Goal: Information Seeking & Learning: Find specific page/section

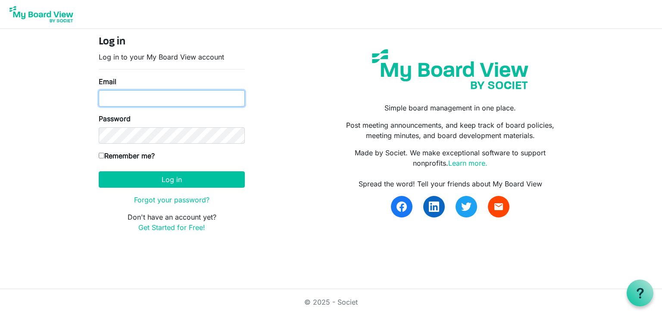
type input "cpletta@4dma.org"
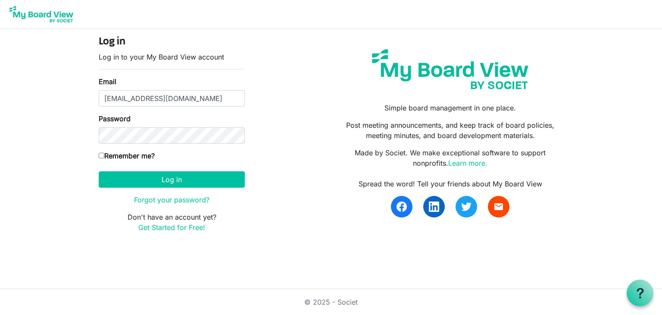
click at [129, 154] on label "Remember me?" at bounding box center [127, 156] width 56 height 10
click at [104, 154] on input "Remember me?" at bounding box center [102, 156] width 6 height 6
checkbox input "true"
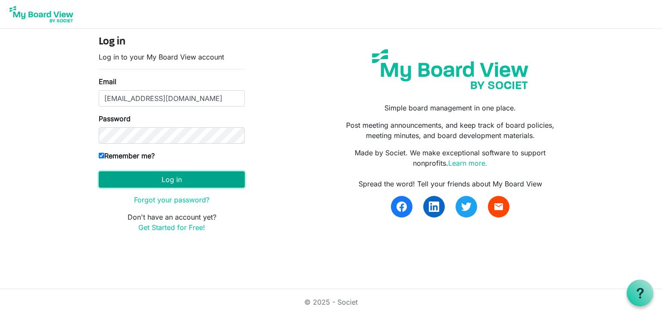
click at [133, 182] on button "Log in" at bounding box center [172, 179] width 146 height 16
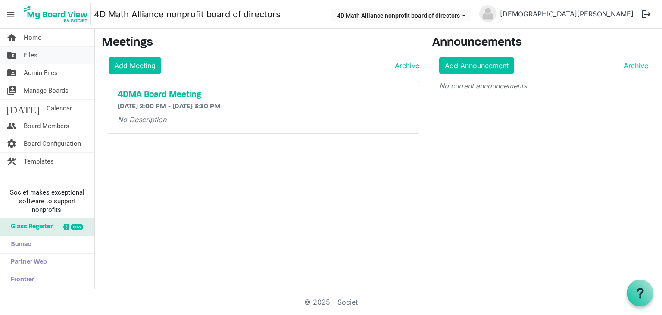
click at [49, 58] on link "folder_shared Files" at bounding box center [47, 55] width 94 height 17
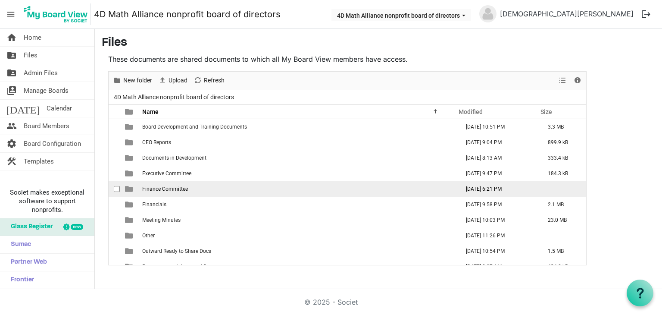
click at [171, 187] on span "Finance Committee" at bounding box center [165, 189] width 46 height 6
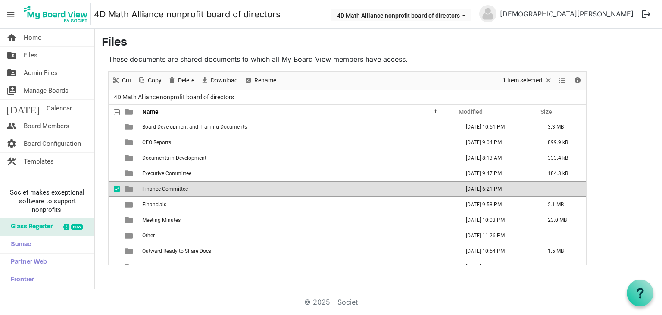
click at [171, 187] on span "Finance Committee" at bounding box center [165, 189] width 46 height 6
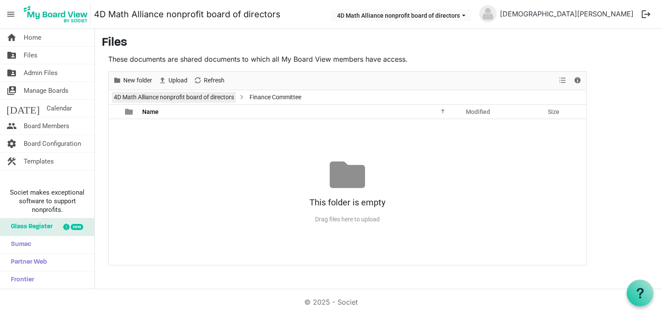
click at [179, 92] on link "4D Math Alliance nonprofit board of directors" at bounding box center [174, 97] width 124 height 11
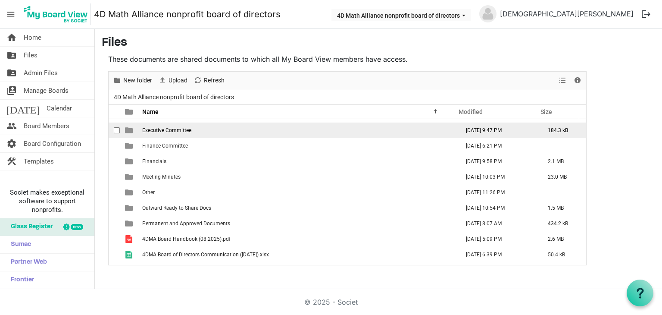
scroll to position [0, 0]
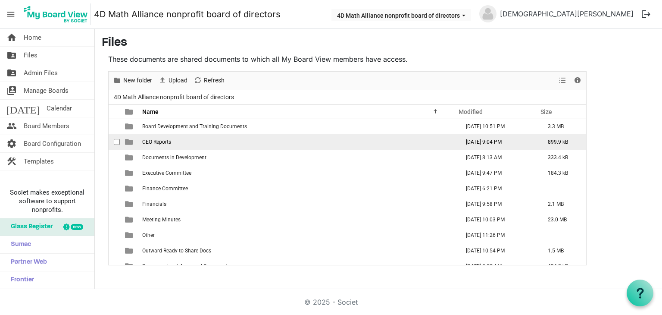
click at [182, 140] on td "CEO Reports" at bounding box center [298, 142] width 317 height 16
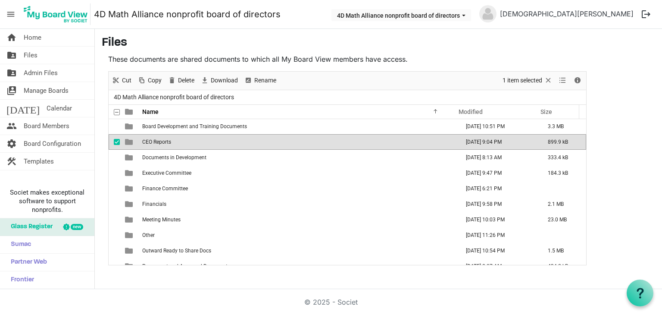
click at [182, 140] on td "CEO Reports" at bounding box center [298, 142] width 317 height 16
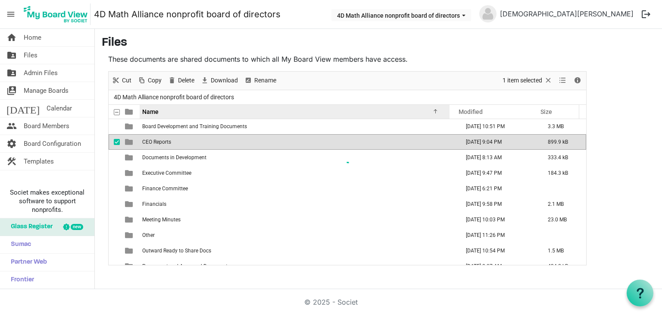
scroll to position [0, 0]
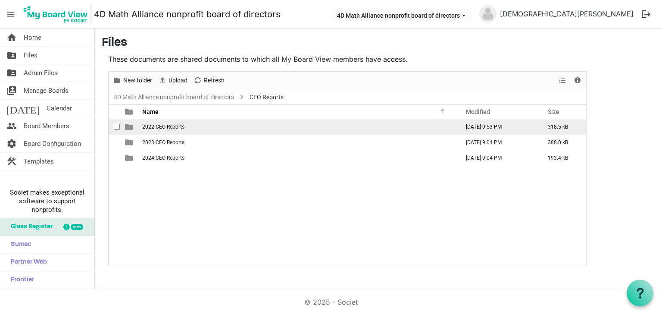
click at [198, 127] on td "2022 CEO Reports" at bounding box center [298, 127] width 317 height 16
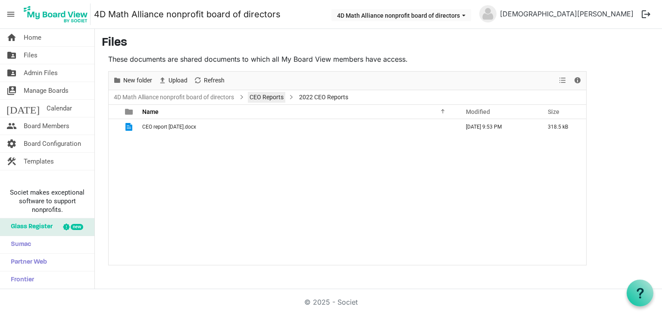
click at [252, 95] on link "CEO Reports" at bounding box center [267, 97] width 38 height 11
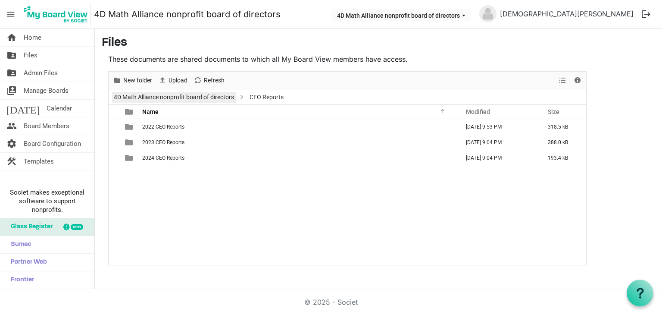
click at [217, 97] on link "4D Math Alliance nonprofit board of directors" at bounding box center [174, 97] width 124 height 11
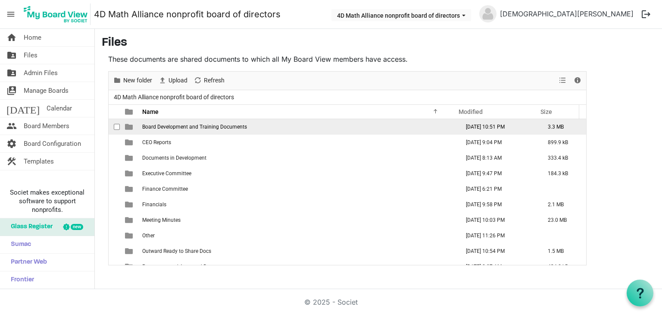
click at [194, 128] on span "Board Development and Training Documents" at bounding box center [194, 127] width 105 height 6
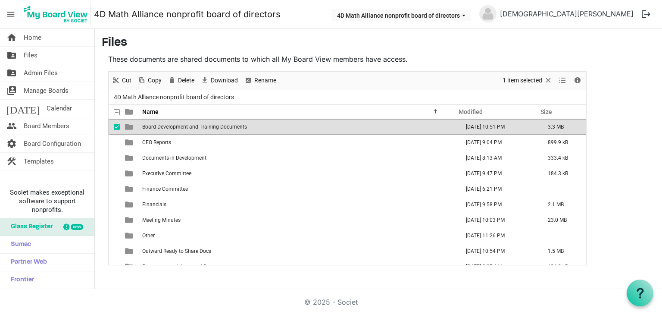
click at [194, 128] on span "Board Development and Training Documents" at bounding box center [194, 127] width 105 height 6
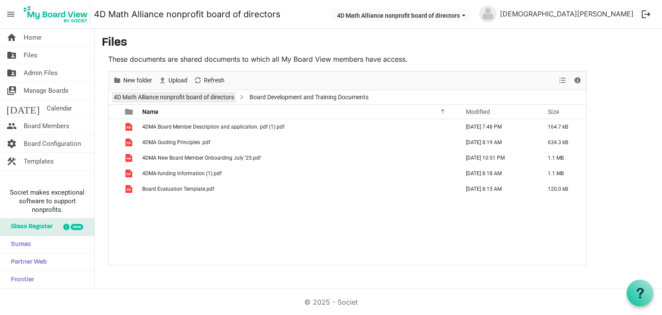
click at [195, 96] on link "4D Math Alliance nonprofit board of directors" at bounding box center [174, 97] width 124 height 11
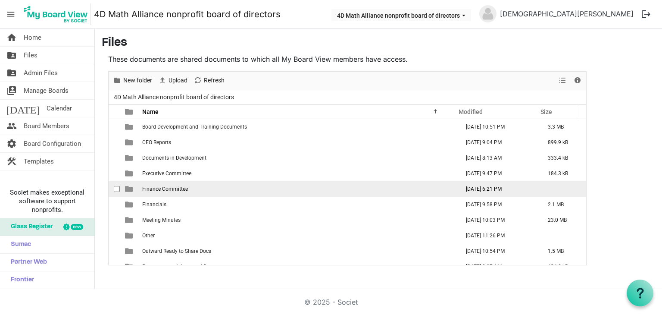
click at [188, 186] on td "Finance Committee" at bounding box center [298, 189] width 317 height 16
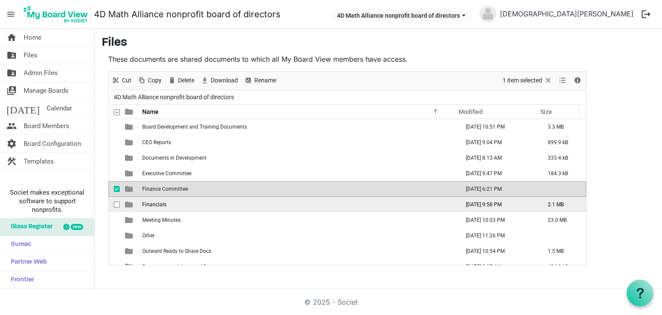
click at [177, 198] on td "Financials" at bounding box center [298, 205] width 317 height 16
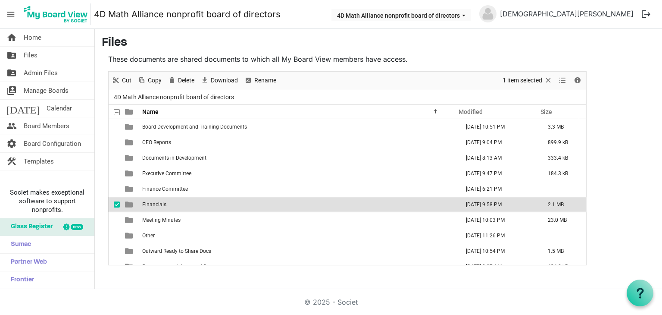
click at [177, 198] on td "Financials" at bounding box center [298, 205] width 317 height 16
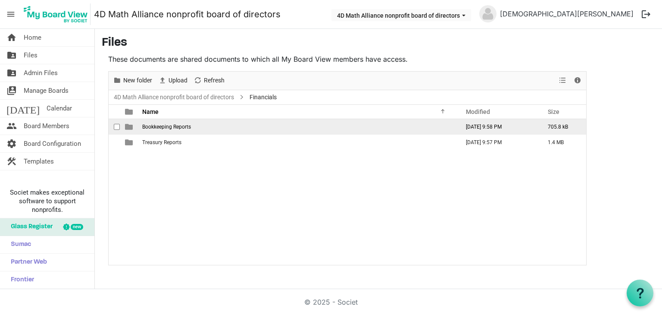
click at [199, 127] on td "Bookkeeping Reports" at bounding box center [298, 127] width 317 height 16
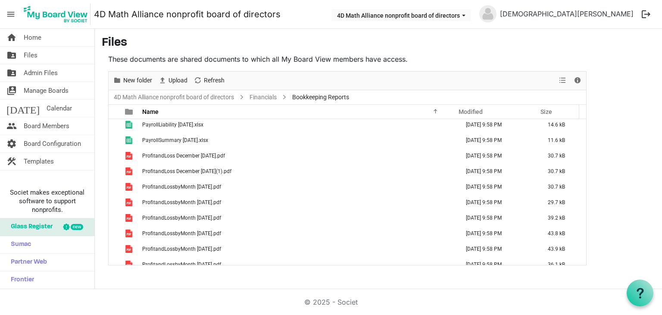
scroll to position [211, 0]
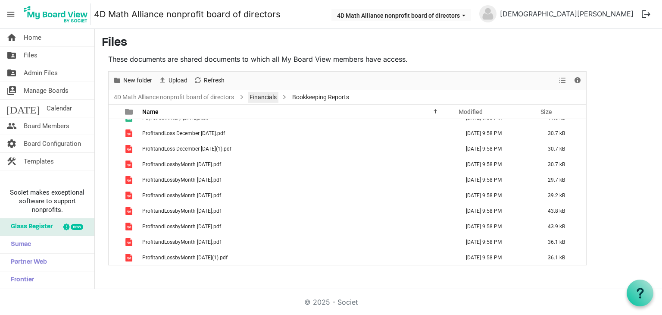
click at [263, 97] on link "Financials" at bounding box center [263, 97] width 31 height 11
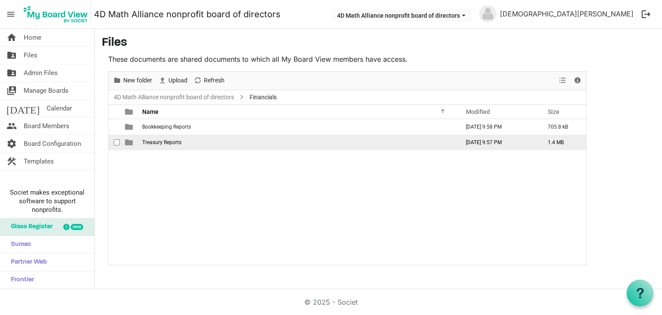
scroll to position [0, 0]
click at [175, 138] on td "Treasury Reports" at bounding box center [298, 143] width 317 height 16
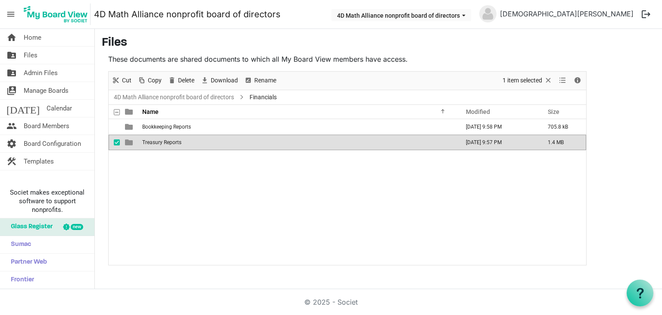
click at [175, 138] on td "Treasury Reports" at bounding box center [298, 143] width 317 height 16
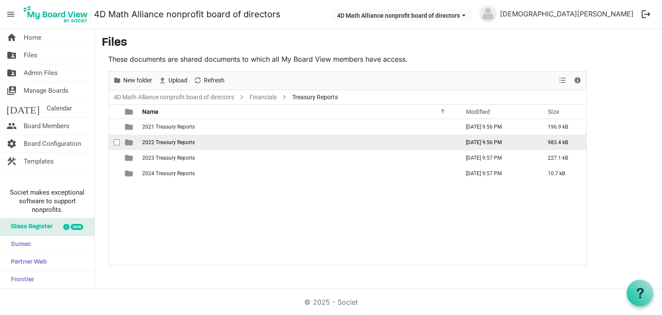
click at [188, 142] on span "2022 Treasury Reports" at bounding box center [168, 142] width 53 height 6
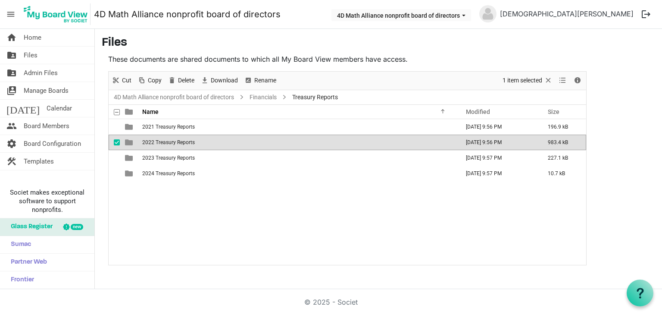
click at [188, 142] on span "2022 Treasury Reports" at bounding box center [168, 142] width 53 height 6
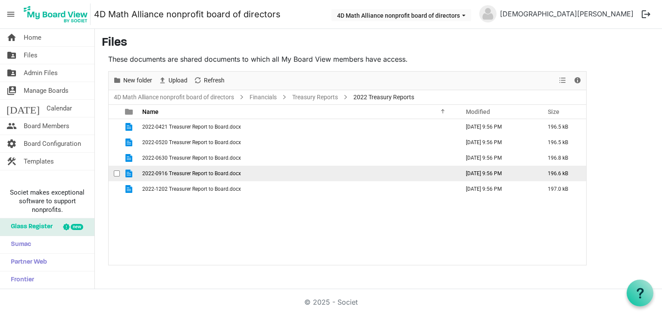
click at [193, 174] on span "2022-0916 Treasurer Report to Board.docx" at bounding box center [191, 173] width 99 height 6
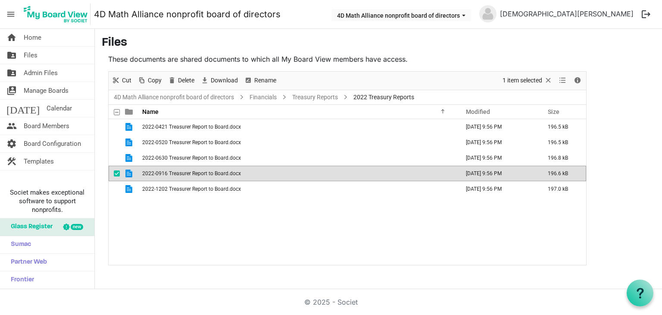
click at [193, 174] on span "2022-0916 Treasurer Report to Board.docx" at bounding box center [191, 173] width 99 height 6
click at [259, 97] on link "Financials" at bounding box center [263, 97] width 31 height 11
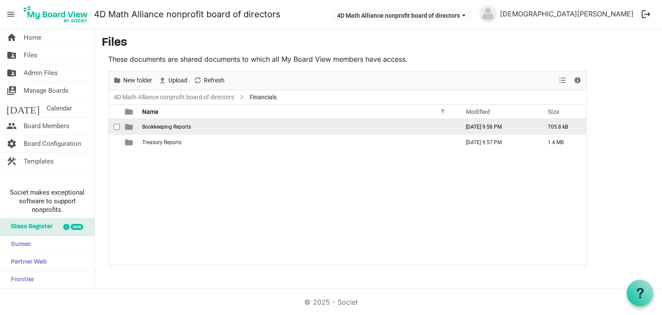
click at [248, 130] on td "Bookkeeping Reports" at bounding box center [298, 127] width 317 height 16
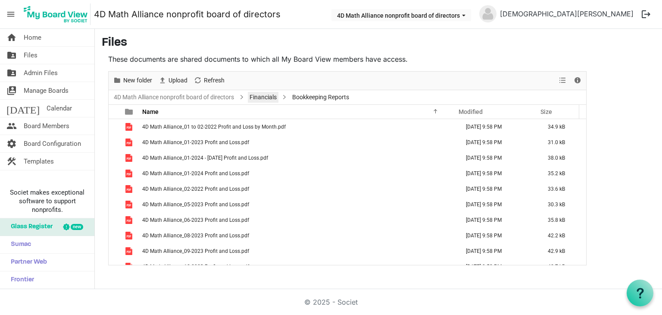
click at [267, 95] on link "Financials" at bounding box center [263, 97] width 31 height 11
